Goal: Task Accomplishment & Management: Complete application form

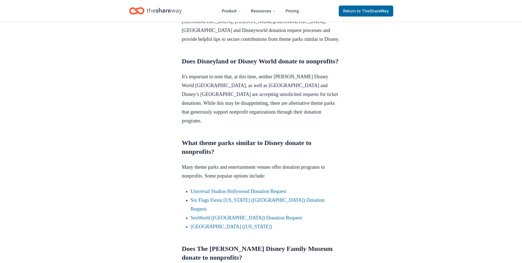
scroll to position [248, 0]
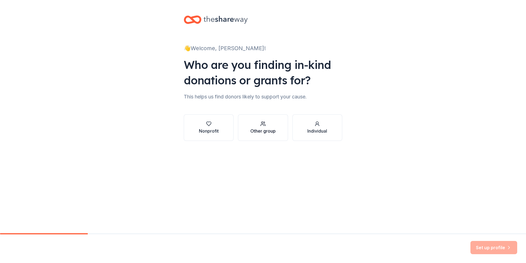
drag, startPoint x: 284, startPoint y: 132, endPoint x: 274, endPoint y: 125, distance: 11.9
click at [274, 125] on button "Other group" at bounding box center [263, 127] width 50 height 26
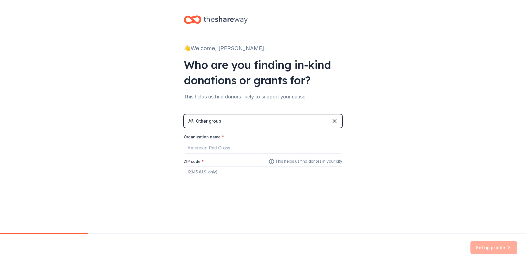
click at [234, 120] on div "Other group" at bounding box center [263, 120] width 159 height 13
click at [339, 121] on div "Other group" at bounding box center [263, 120] width 159 height 13
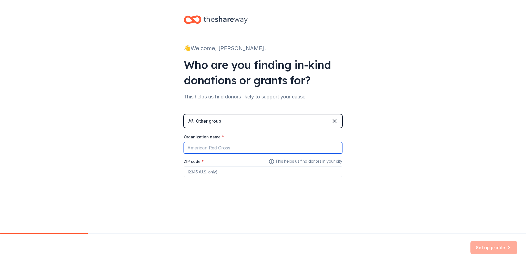
click at [222, 149] on input "Organization name *" at bounding box center [263, 148] width 159 height 12
type input "Swift Creek Middle School"
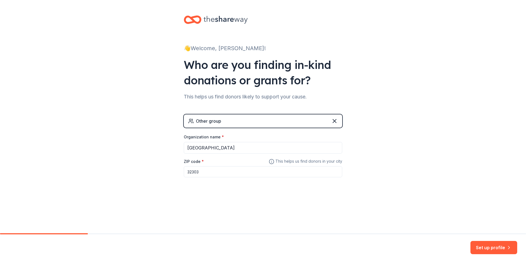
type input "32303"
click at [506, 247] on button "Set up profile" at bounding box center [494, 247] width 47 height 13
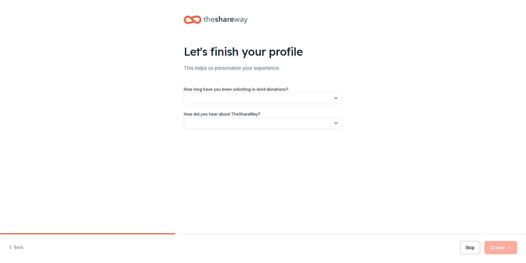
click at [470, 249] on button "Skip" at bounding box center [470, 247] width 20 height 13
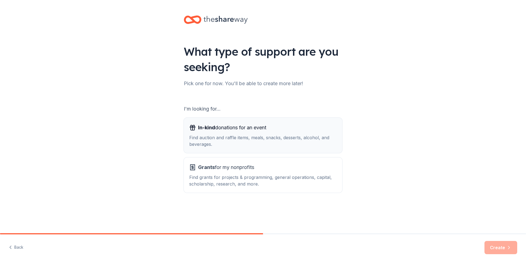
click at [263, 135] on div "Find auction and raffle items, meals, snacks, desserts, alcohol, and beverages." at bounding box center [263, 140] width 148 height 13
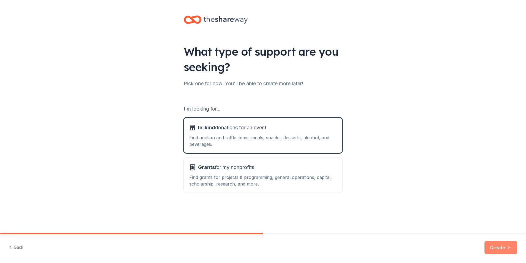
click at [501, 247] on button "Create" at bounding box center [501, 247] width 33 height 13
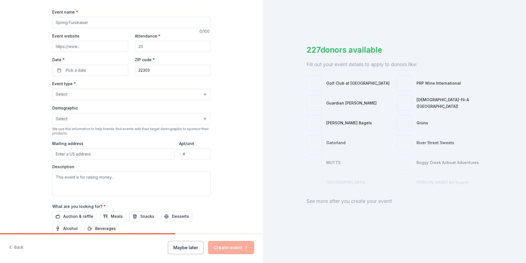
scroll to position [110, 0]
